Goal: Register for event/course

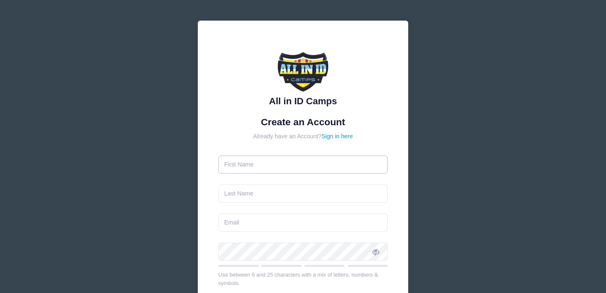
click at [272, 167] on input "text" at bounding box center [303, 165] width 170 height 18
type input "Jordana"
click at [260, 193] on input "text" at bounding box center [303, 194] width 170 height 18
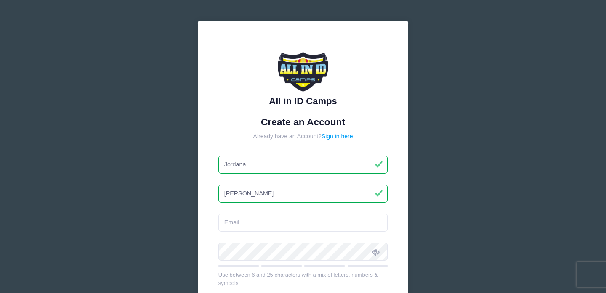
type input "[PERSON_NAME]"
click at [231, 227] on input "email" at bounding box center [303, 223] width 170 height 18
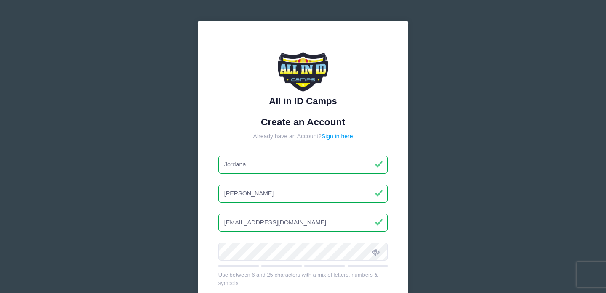
type input "[EMAIL_ADDRESS][DOMAIN_NAME]"
click at [216, 232] on div "All in ID Camps Create an Account Already have an Account? Sign in here [GEOGRA…" at bounding box center [303, 219] width 210 height 396
click at [398, 256] on div "All in ID Camps Create an Account Already have an Account? Sign in here [GEOGRA…" at bounding box center [303, 219] width 210 height 396
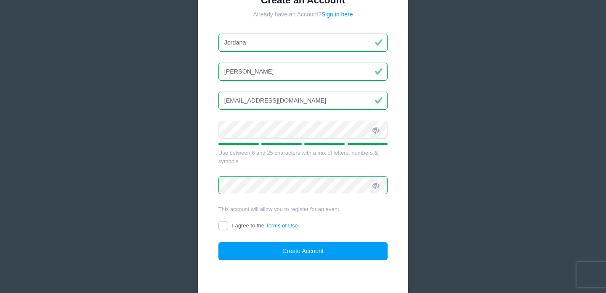
scroll to position [123, 0]
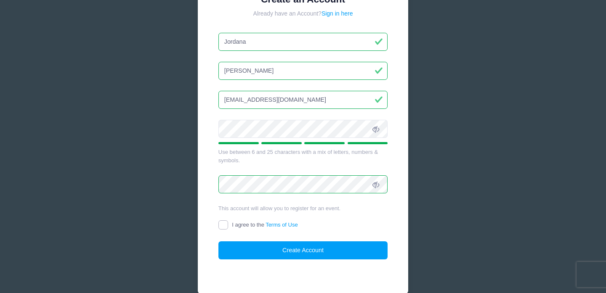
click at [224, 224] on input "I agree to the Terms of Use" at bounding box center [223, 225] width 10 height 10
checkbox input "true"
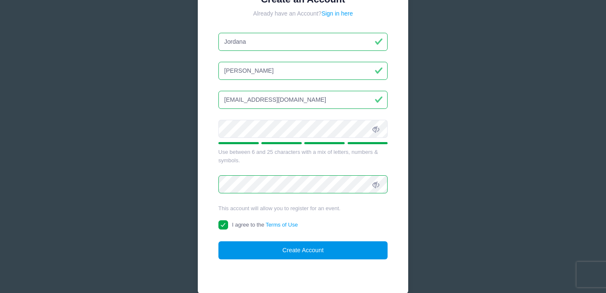
click at [244, 241] on form "Create an Account Already have an Account? Sign in here [GEOGRAPHIC_DATA][PERSO…" at bounding box center [303, 127] width 170 height 266
click at [254, 249] on button "Create Account" at bounding box center [303, 250] width 170 height 18
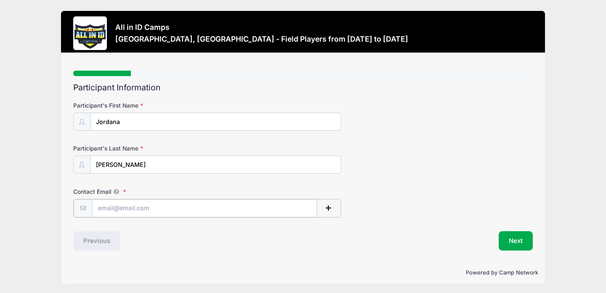
click at [156, 209] on input "Contact Email" at bounding box center [204, 208] width 225 height 18
type input "[EMAIL_ADDRESS][DOMAIN_NAME]"
click at [202, 251] on div "Step 1 /7 Step 1 Step 2 Step 3 Step 4 Step 5 Policies Extra Items Summary Parti…" at bounding box center [303, 157] width 484 height 208
click at [503, 239] on button "Next" at bounding box center [515, 239] width 34 height 19
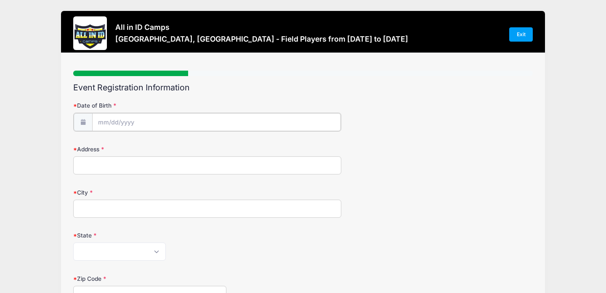
click at [252, 122] on input "Date of Birth" at bounding box center [216, 122] width 249 height 18
click at [138, 146] on select "January February March April May June July August September October November De…" at bounding box center [135, 144] width 37 height 11
select select "2"
click at [170, 147] on input "2025" at bounding box center [170, 144] width 27 height 13
type input "2010"
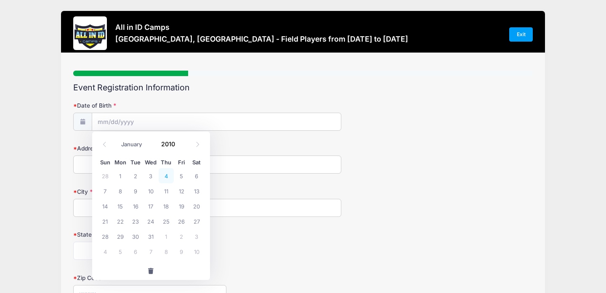
click at [167, 177] on span "4" at bounding box center [166, 175] width 15 height 15
type input "03/04/2010"
click at [196, 164] on input "Address" at bounding box center [207, 165] width 268 height 18
type input "8232 Hanoverian Dr"
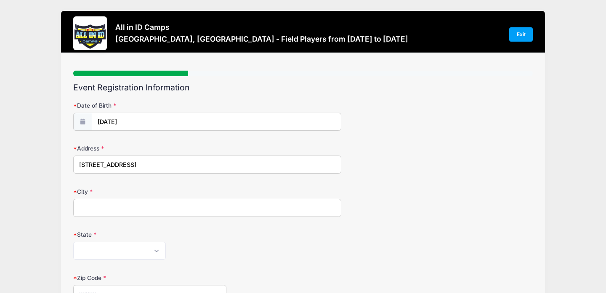
type input "Lake Worth"
select select "FL"
type input "33467"
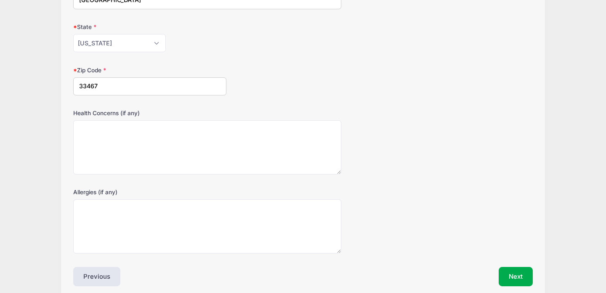
scroll to position [245, 0]
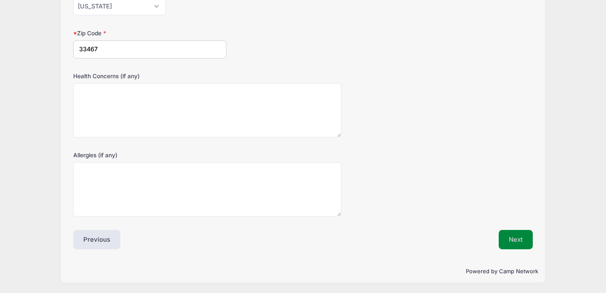
click at [508, 243] on button "Next" at bounding box center [515, 239] width 34 height 19
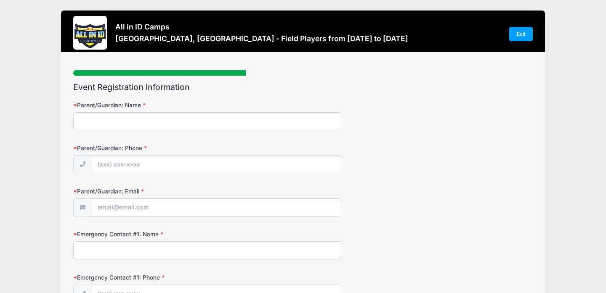
scroll to position [0, 0]
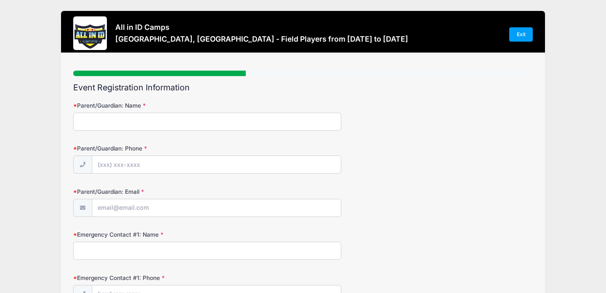
click at [265, 122] on input "Parent/Guardian: Name" at bounding box center [207, 122] width 268 height 18
type input "Matthew Mitchell"
click at [177, 171] on input "Parent/Guardian: Phone" at bounding box center [216, 165] width 249 height 18
type input "(760) 409-6346"
click at [129, 212] on input "Parent/Guardian: Email" at bounding box center [216, 208] width 249 height 18
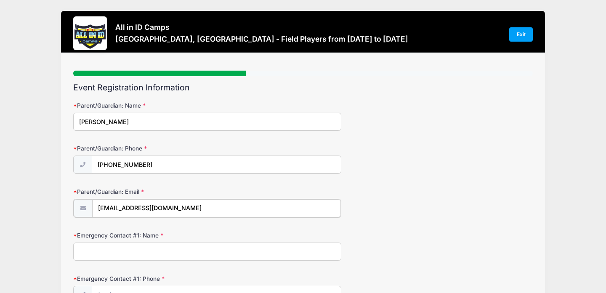
click at [156, 209] on input "kellypoopers@gmail.com" at bounding box center [216, 208] width 249 height 18
type input "kellypoopers@hotmail.com"
click at [183, 254] on input "Emergency Contact #1: Name" at bounding box center [207, 251] width 268 height 18
click at [239, 220] on form "Parent/Guardian: Name Matthew Mitchell Parent/Guardian: Phone (760) 409-6346 Pa…" at bounding box center [302, 288] width 459 height 374
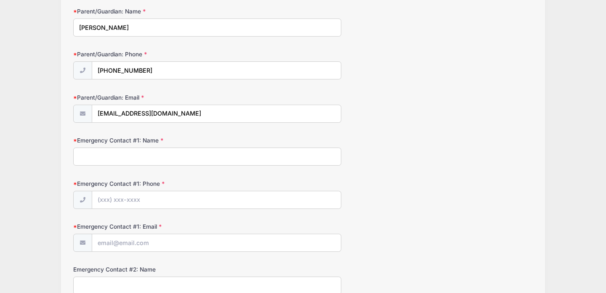
scroll to position [97, 0]
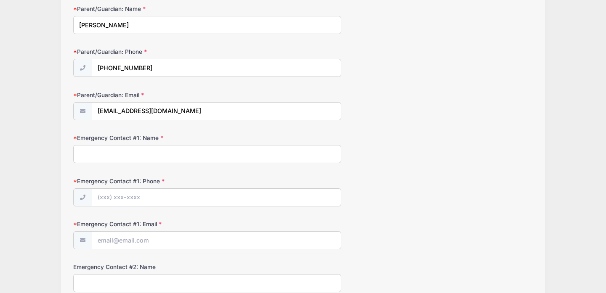
click at [208, 159] on input "Emergency Contact #1: Name" at bounding box center [207, 154] width 268 height 18
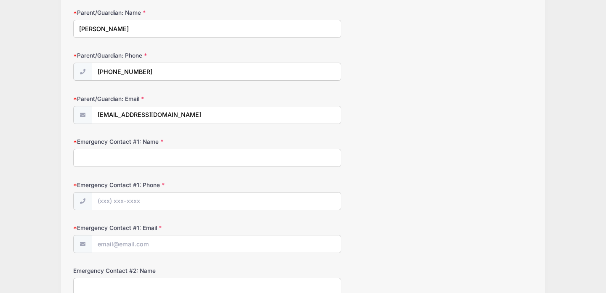
scroll to position [84, 0]
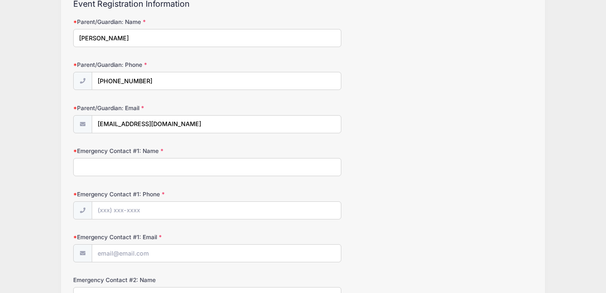
click at [195, 166] on input "Emergency Contact #1: Name" at bounding box center [207, 167] width 268 height 18
type input "Ewelina Mitchell"
type input "(720) 837-9580"
type input "ewelinapelka@yahoo.com"
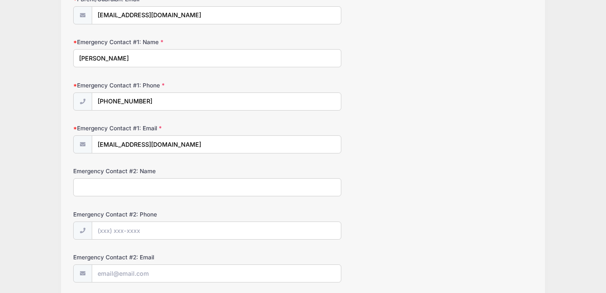
scroll to position [194, 0]
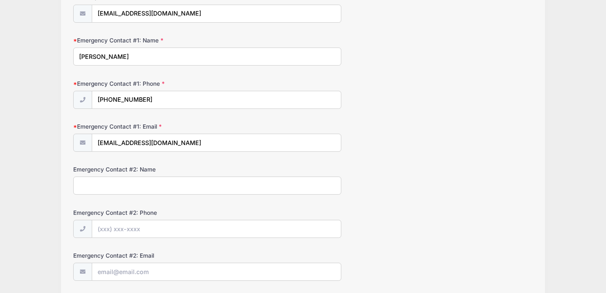
click at [142, 185] on input "Emergency Contact #2: Name" at bounding box center [207, 186] width 268 height 18
type input "Matthew Mitchell"
click at [122, 225] on input "Emergency Contact #2: Phone" at bounding box center [216, 229] width 249 height 18
type input "(760) 409-6346"
click at [134, 278] on input "Emergency Contact #2: Email" at bounding box center [216, 272] width 249 height 18
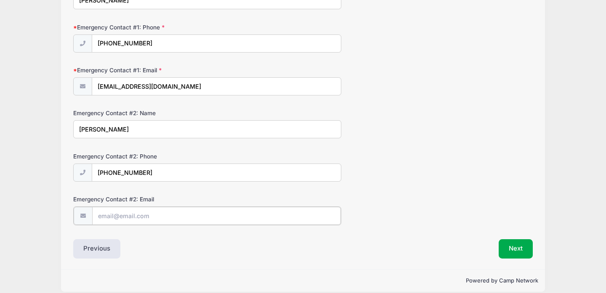
scroll to position [252, 0]
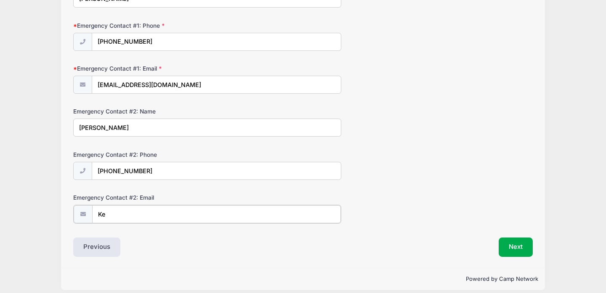
type input "K"
type input "kellypoopers@hotmail.com"
click at [341, 271] on div "Powered by Camp Network" at bounding box center [303, 278] width 484 height 22
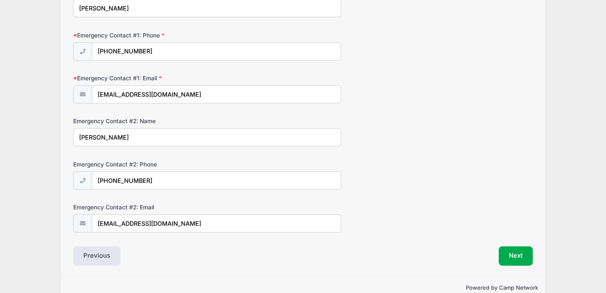
scroll to position [259, 0]
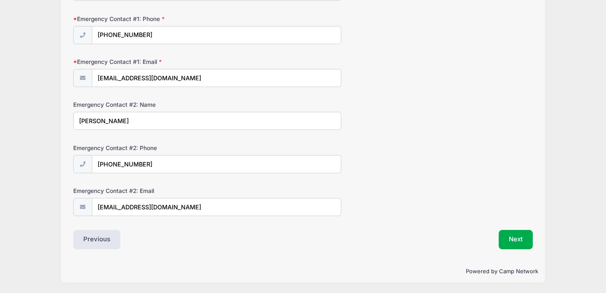
click at [511, 228] on div "Event Registration Information Parent/Guardian: Name Matthew Mitchell Parent/Gu…" at bounding box center [302, 37] width 459 height 426
click at [511, 238] on button "Next" at bounding box center [515, 239] width 34 height 19
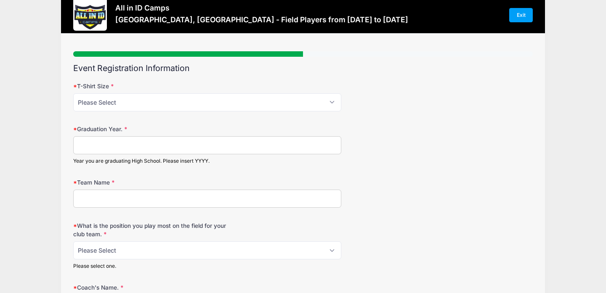
scroll to position [0, 0]
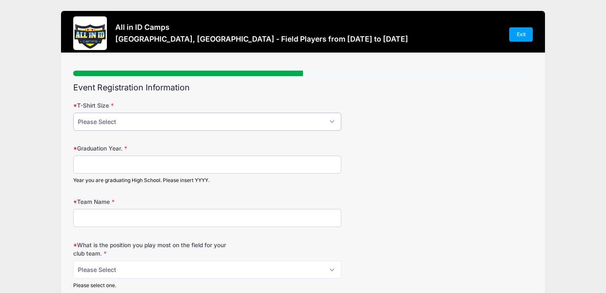
click at [264, 118] on select "Please Select YM YL AS AM AL AXL" at bounding box center [207, 122] width 268 height 18
select select "AS"
click at [159, 165] on input "Graduation Year." at bounding box center [207, 165] width 268 height 18
type input "2028"
click at [133, 219] on input "Team Name" at bounding box center [207, 218] width 268 height 18
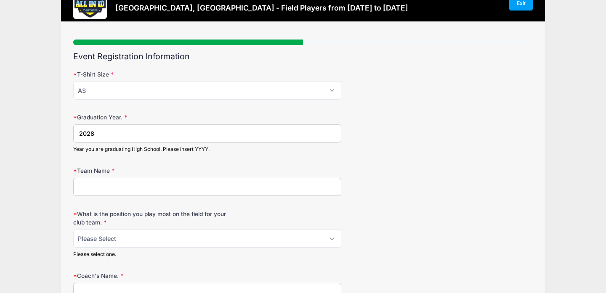
scroll to position [36, 0]
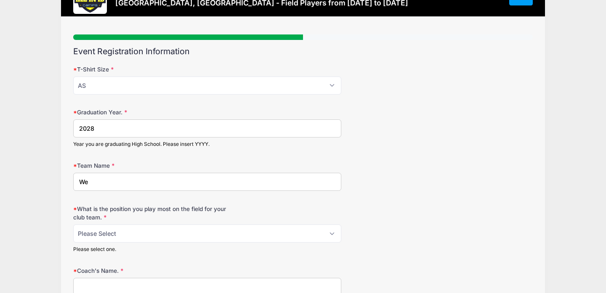
type input "W"
type input "Wellington Wave Soccer Club"
click at [265, 234] on select "Please Select 1-GK 2-RB 3-LB 4-CB 5-CB 6-DCM 7- Right Winger 8- CM 9-Striker 10…" at bounding box center [207, 234] width 268 height 18
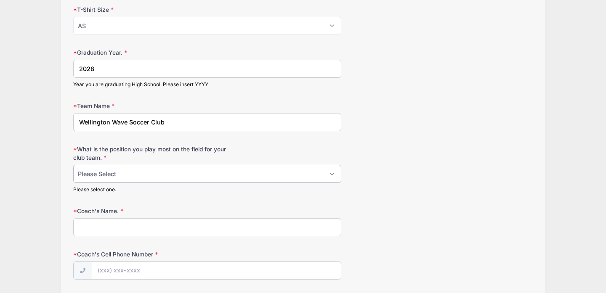
scroll to position [97, 0]
click at [246, 170] on select "Please Select 1-GK 2-RB 3-LB 4-CB 5-CB 6-DCM 7- Right Winger 8- CM 9-Striker 10…" at bounding box center [207, 173] width 268 height 18
select select "10- ACM"
click at [185, 225] on input "Coach's Name." at bounding box center [207, 226] width 268 height 18
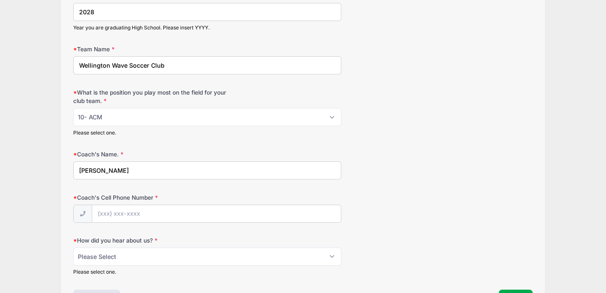
scroll to position [194, 0]
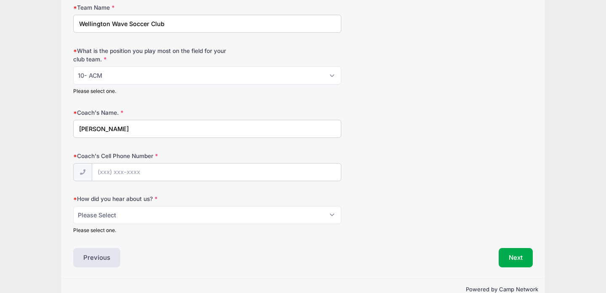
type input "Jose Fiallos"
click at [139, 167] on input "Coach's Cell Phone Number" at bounding box center [216, 173] width 249 height 18
type input "(561) 713-6079"
click at [101, 216] on select "Please Select Email Website Friend Coach Facebook Instagram Google Card at Tour…" at bounding box center [207, 215] width 268 height 18
select select "Friend"
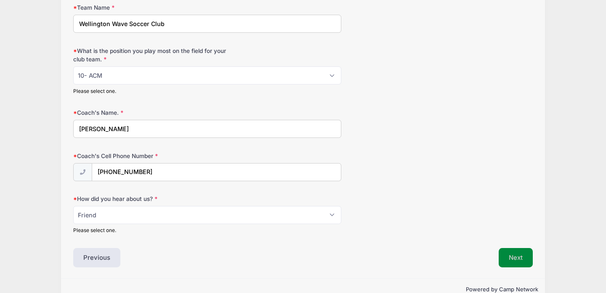
click at [511, 252] on button "Next" at bounding box center [515, 257] width 34 height 19
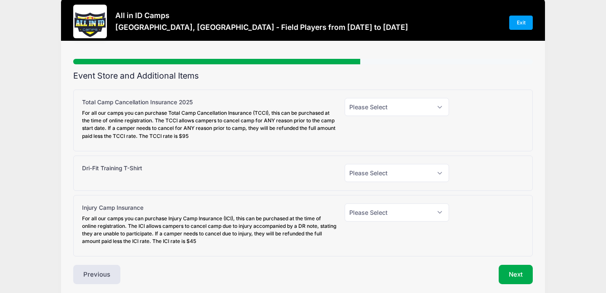
scroll to position [0, 0]
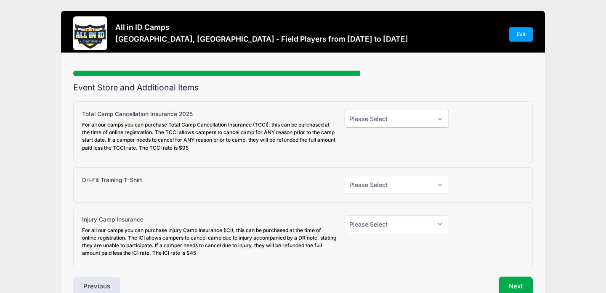
click at [408, 122] on select "Please Select Yes (+$95.00) No" at bounding box center [396, 119] width 104 height 18
select select "0"
click at [345, 145] on div "Please Select Yes (+$95.00) No" at bounding box center [396, 132] width 113 height 45
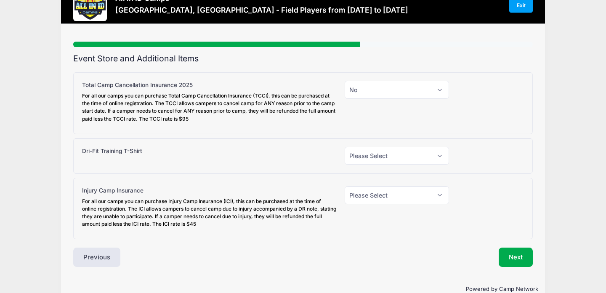
scroll to position [47, 0]
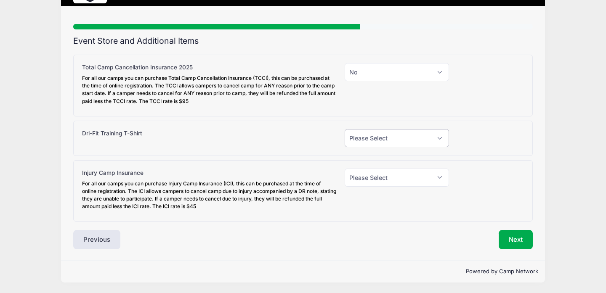
click at [363, 140] on select "Please Select Yes (+$30.00) No" at bounding box center [396, 138] width 104 height 18
click at [386, 141] on select "Please Select Yes (+$30.00) No" at bounding box center [396, 138] width 104 height 18
select select "0"
click at [374, 181] on select "Please Select Yes (+$45.00) No" at bounding box center [396, 178] width 104 height 18
select select "0"
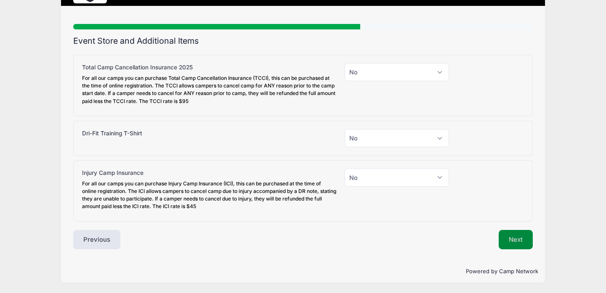
click at [509, 239] on button "Next" at bounding box center [515, 239] width 34 height 19
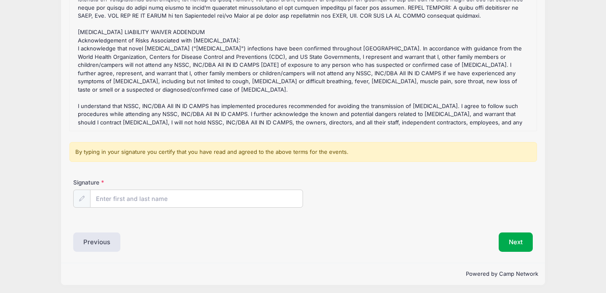
scroll to position [101, 0]
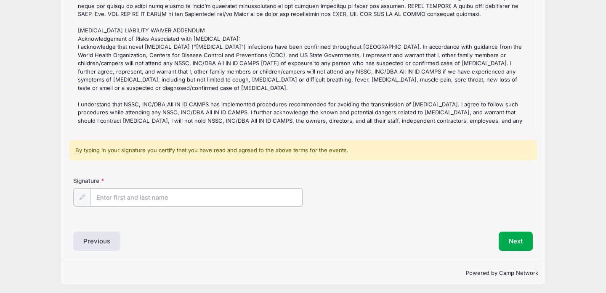
click at [198, 199] on input "Signature" at bounding box center [196, 197] width 212 height 18
type input "Jordana Mitchell"
click at [270, 214] on div "Signature Jordana Mitchell" at bounding box center [302, 198] width 467 height 43
click at [509, 239] on button "Next" at bounding box center [515, 240] width 34 height 19
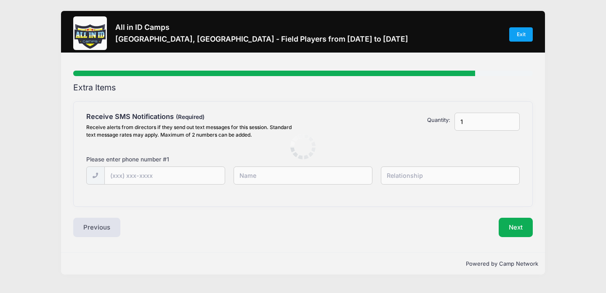
scroll to position [0, 0]
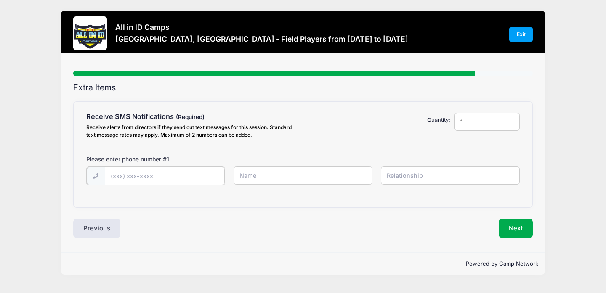
click at [172, 174] on input "text" at bounding box center [165, 176] width 120 height 18
type input "(561) 724-2051"
click at [267, 167] on input "text" at bounding box center [302, 176] width 139 height 18
type input "Jordana Mitchell"
click at [412, 180] on input "text" at bounding box center [450, 176] width 139 height 18
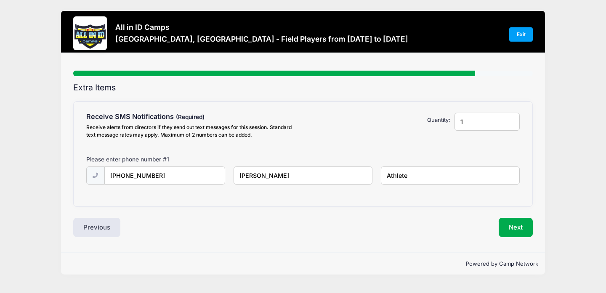
type input "Athlete"
click at [393, 157] on div "Please enter phone number # 1" at bounding box center [303, 160] width 442 height 11
click at [508, 225] on button "Next" at bounding box center [515, 227] width 34 height 19
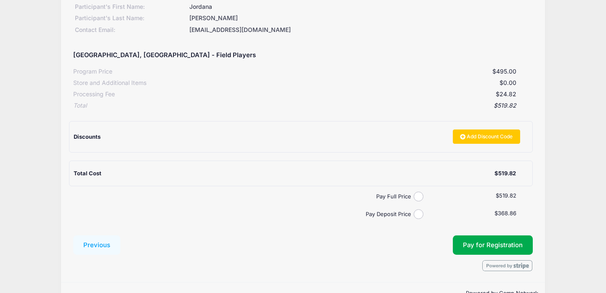
scroll to position [114, 0]
click at [416, 213] on input "Pay Deposit Price" at bounding box center [418, 214] width 10 height 10
radio input "true"
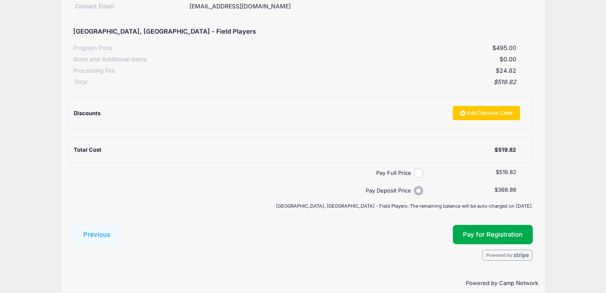
scroll to position [149, 0]
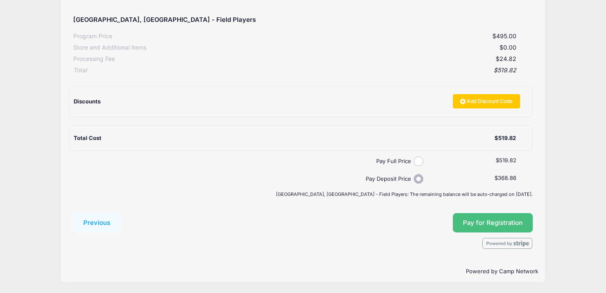
click at [519, 216] on button "Pay for Registration" at bounding box center [493, 222] width 80 height 19
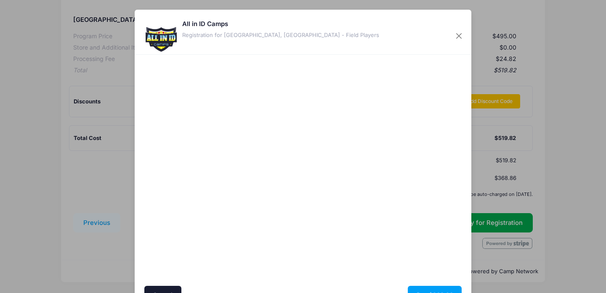
click at [328, 270] on div at bounding box center [384, 170] width 155 height 223
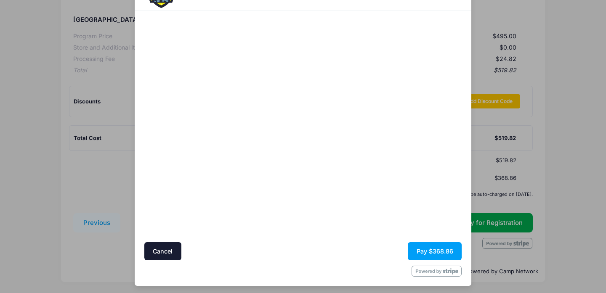
scroll to position [46, 0]
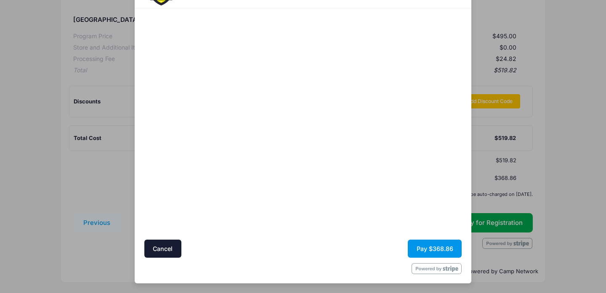
click at [411, 246] on button "Pay $368.86" at bounding box center [435, 249] width 54 height 18
